Goal: Obtain resource: Obtain resource

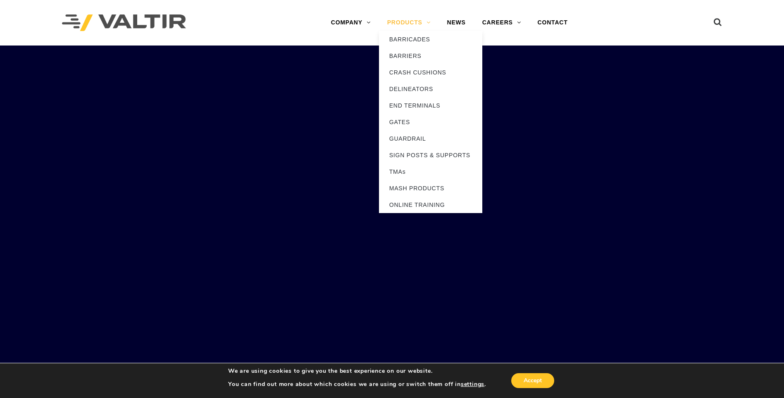
click at [422, 23] on link "PRODUCTS" at bounding box center [409, 22] width 60 height 17
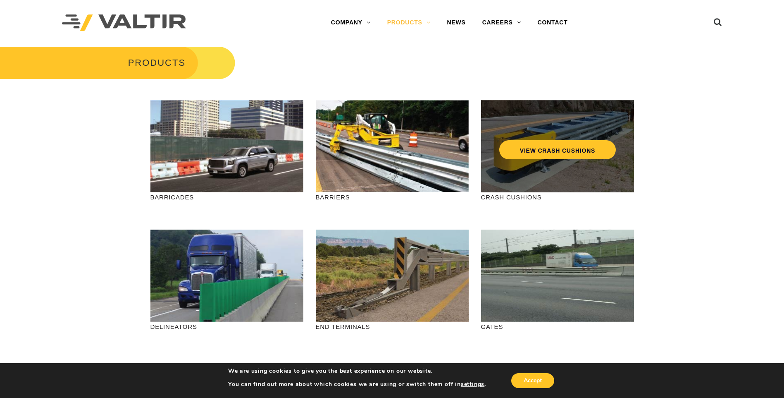
click at [545, 139] on div "VIEW CRASH CUSHIONS" at bounding box center [558, 132] width 120 height 27
click at [545, 148] on link "VIEW CRASH CUSHIONS" at bounding box center [557, 149] width 117 height 19
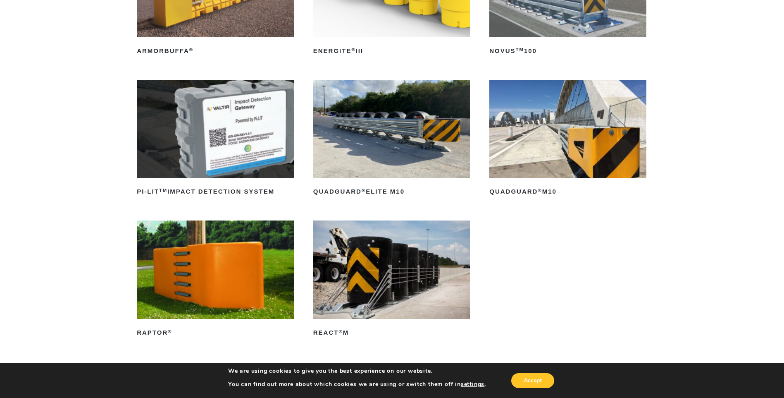
scroll to position [248, 0]
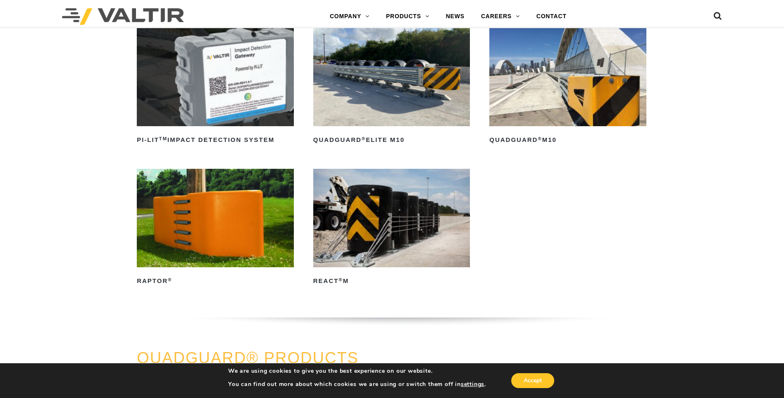
click at [400, 219] on img at bounding box center [391, 218] width 157 height 98
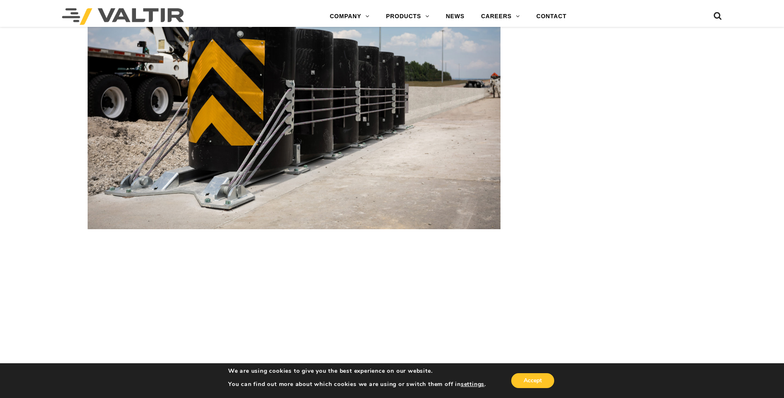
scroll to position [1112, 0]
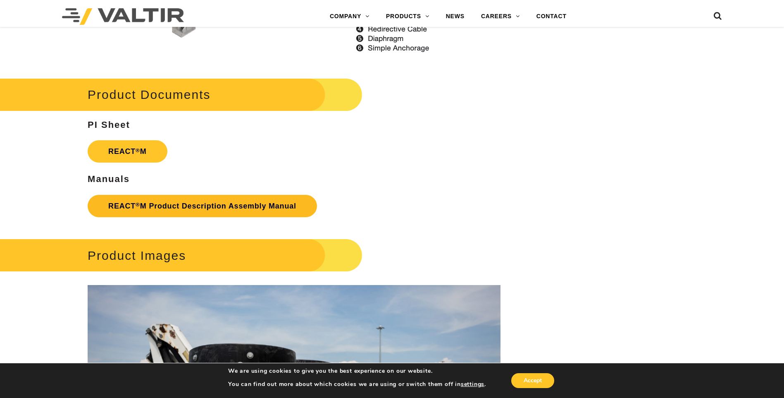
click at [183, 202] on link "REACT ® M Product Description Assembly Manual" at bounding box center [202, 206] width 229 height 22
